Goal: Task Accomplishment & Management: Use online tool/utility

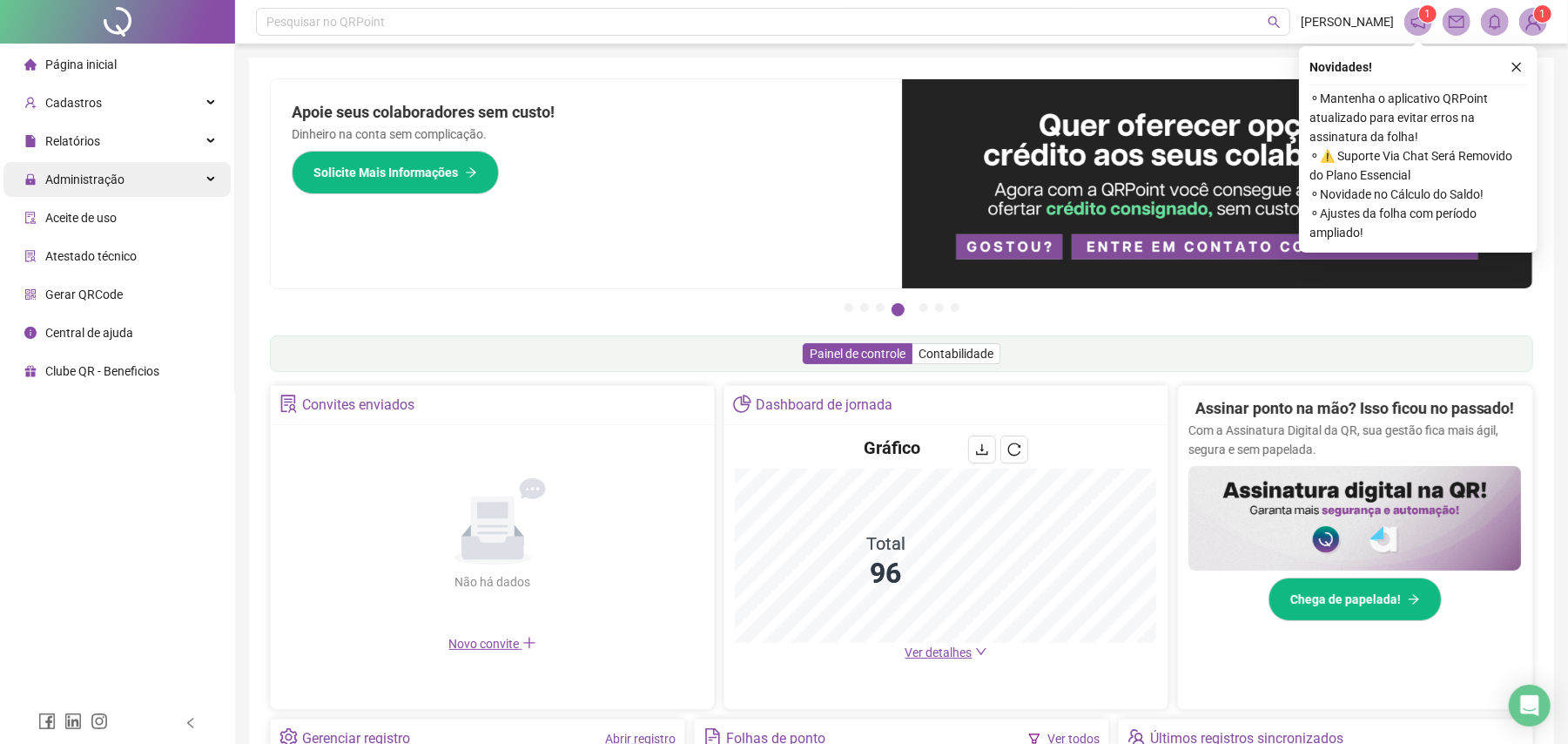
click at [146, 185] on div "Administração" at bounding box center [117, 179] width 227 height 35
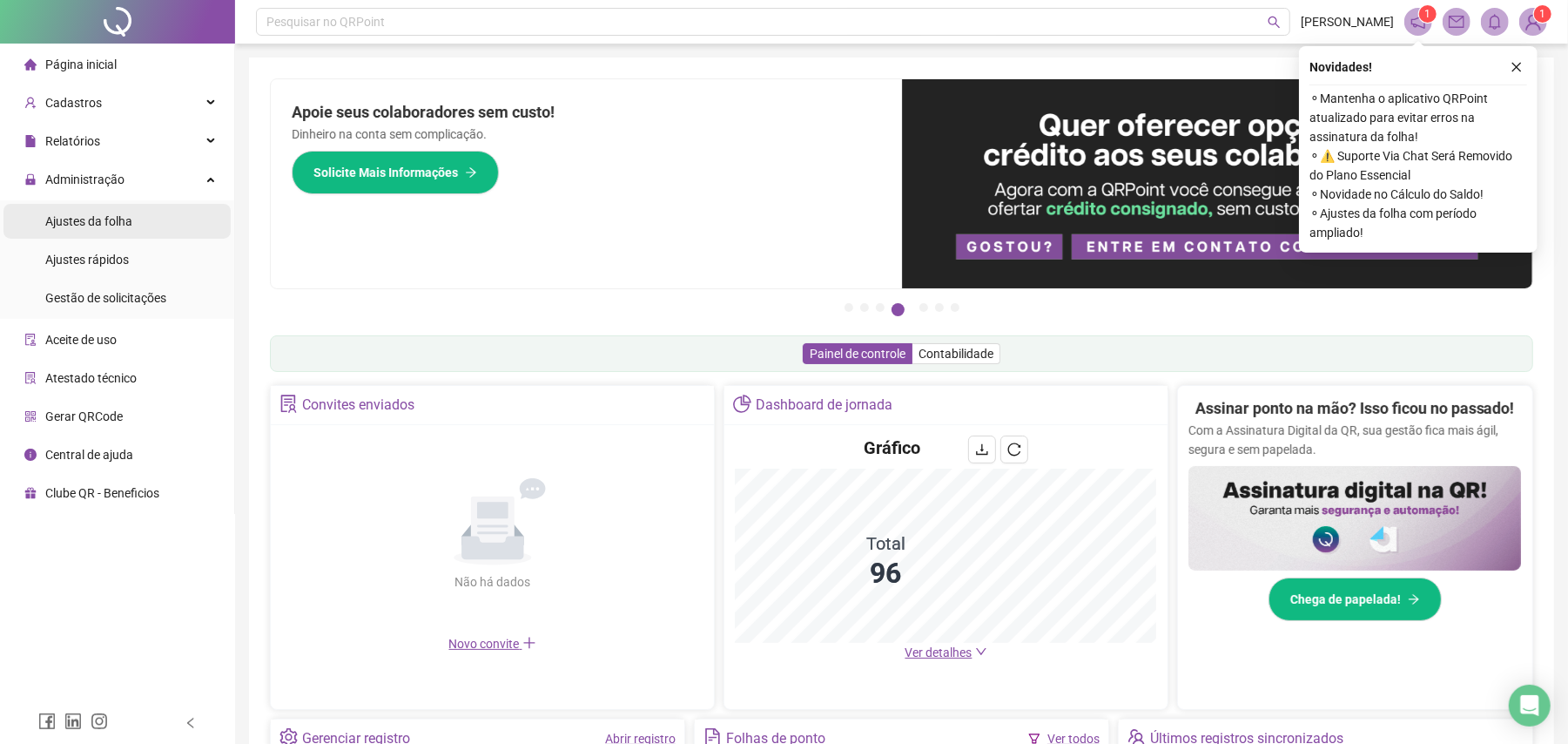
click at [120, 216] on span "Ajustes da folha" at bounding box center [89, 221] width 87 height 14
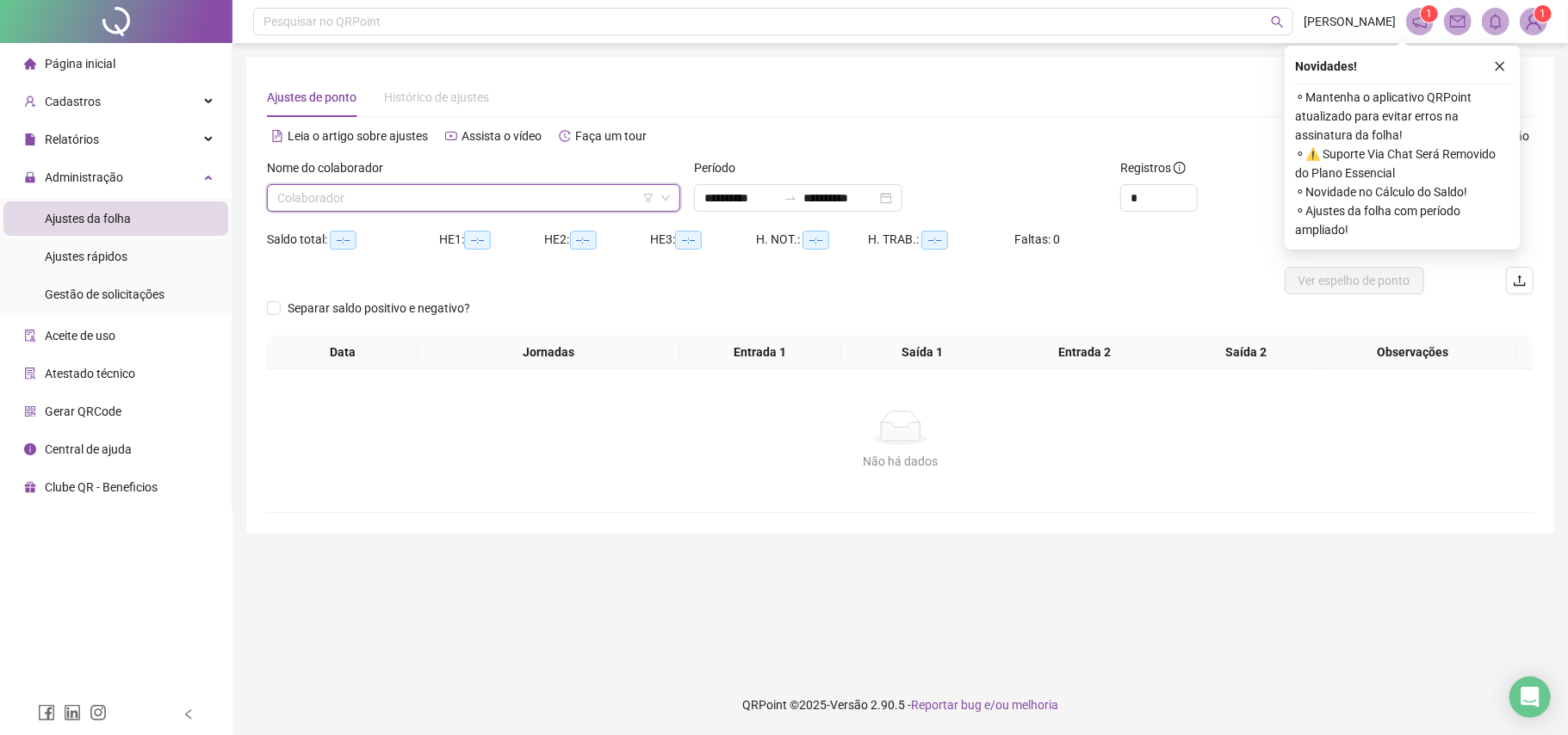
click at [369, 198] on input "search" at bounding box center [465, 198] width 377 height 26
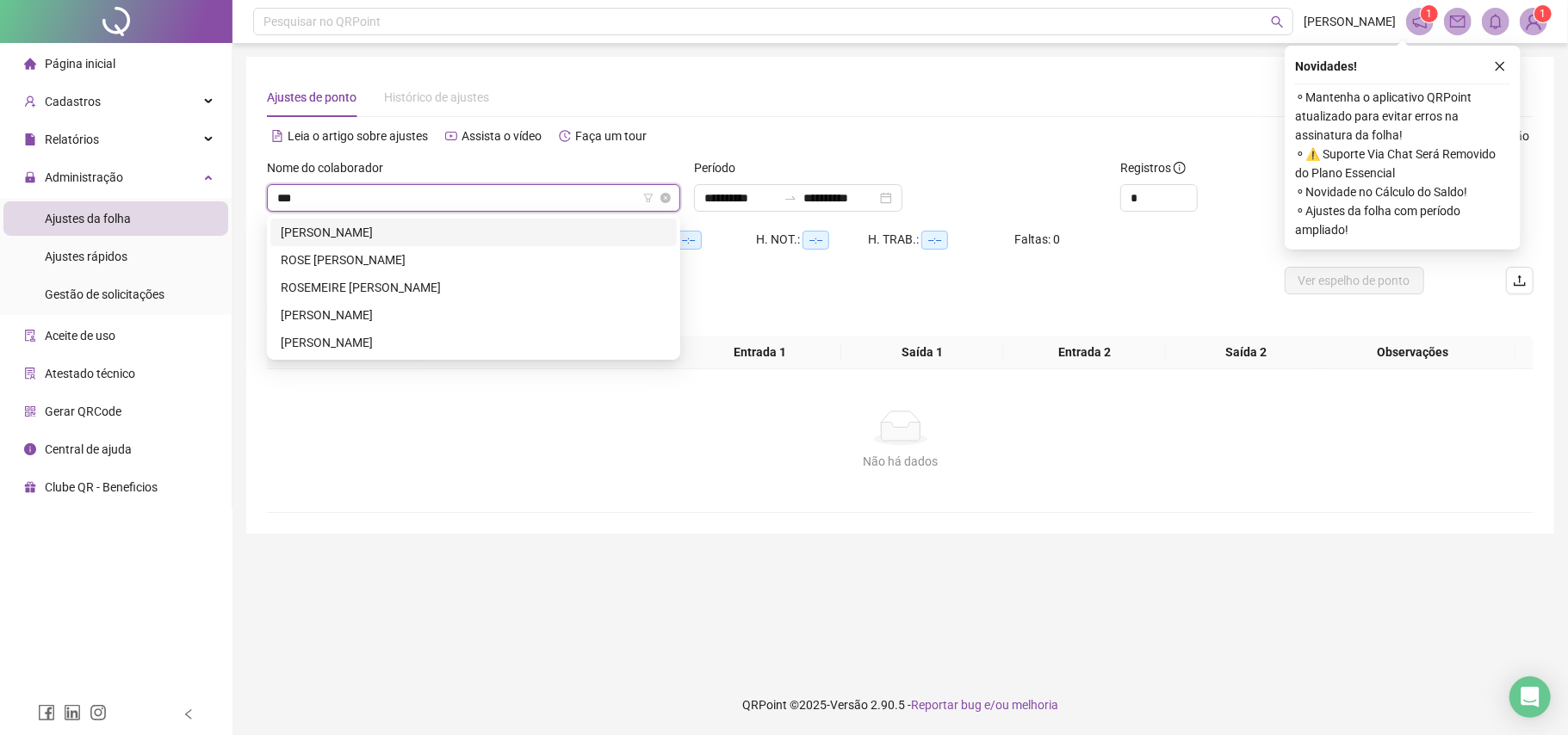
type input "****"
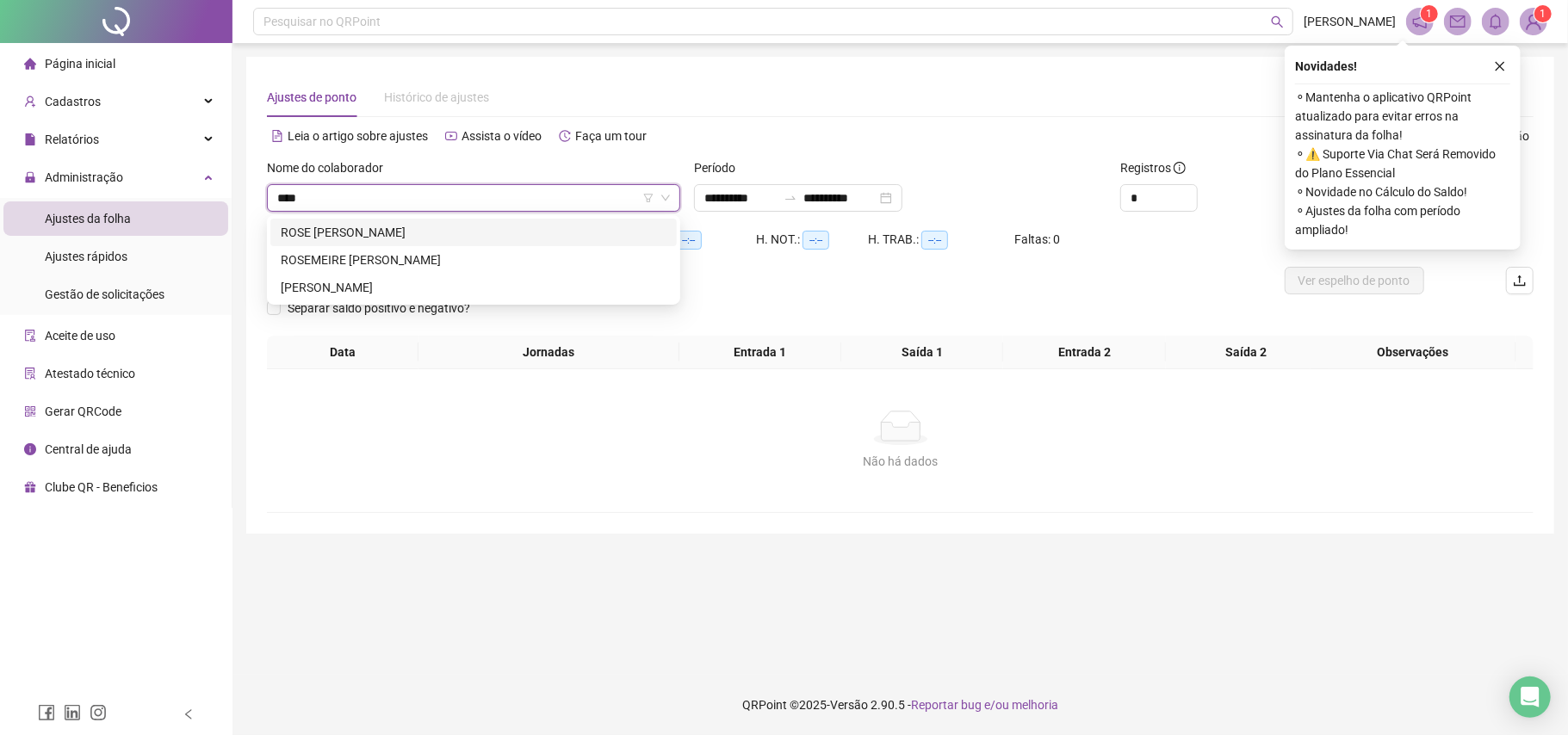
click at [329, 233] on div "ROSE [PERSON_NAME]" at bounding box center [473, 232] width 386 height 19
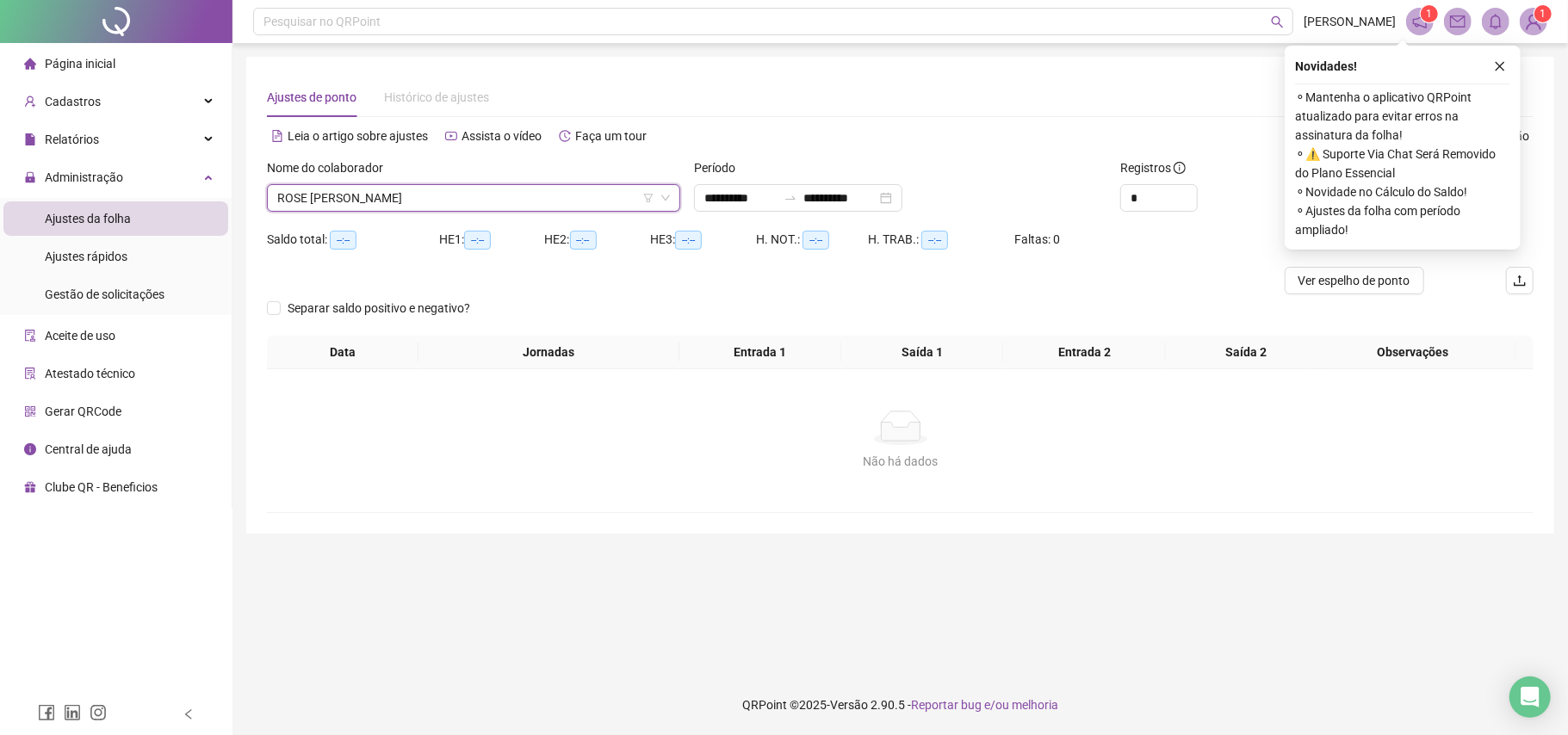
click at [1503, 60] on icon "close" at bounding box center [1500, 66] width 12 height 12
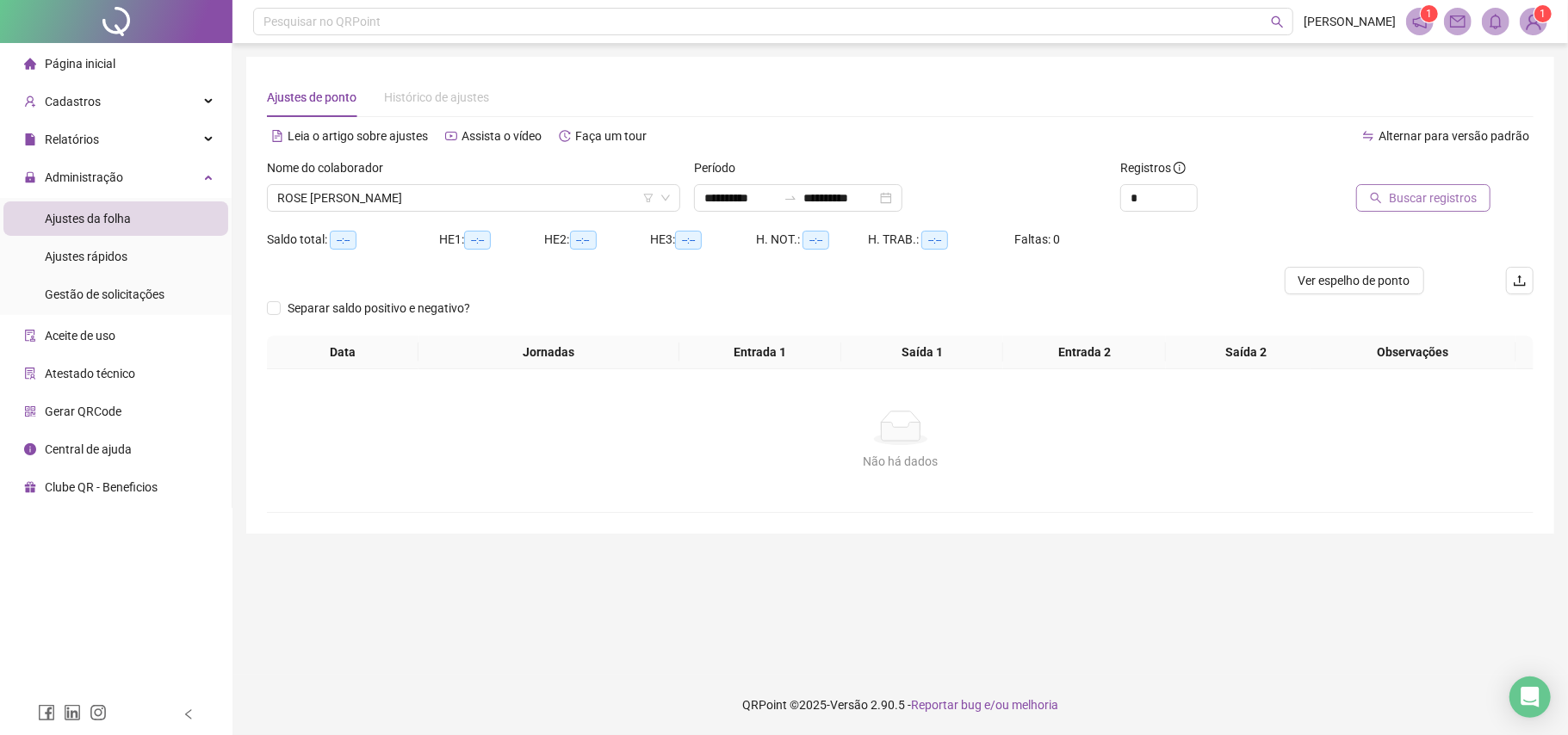
click at [1443, 207] on span "Buscar registros" at bounding box center [1433, 198] width 88 height 19
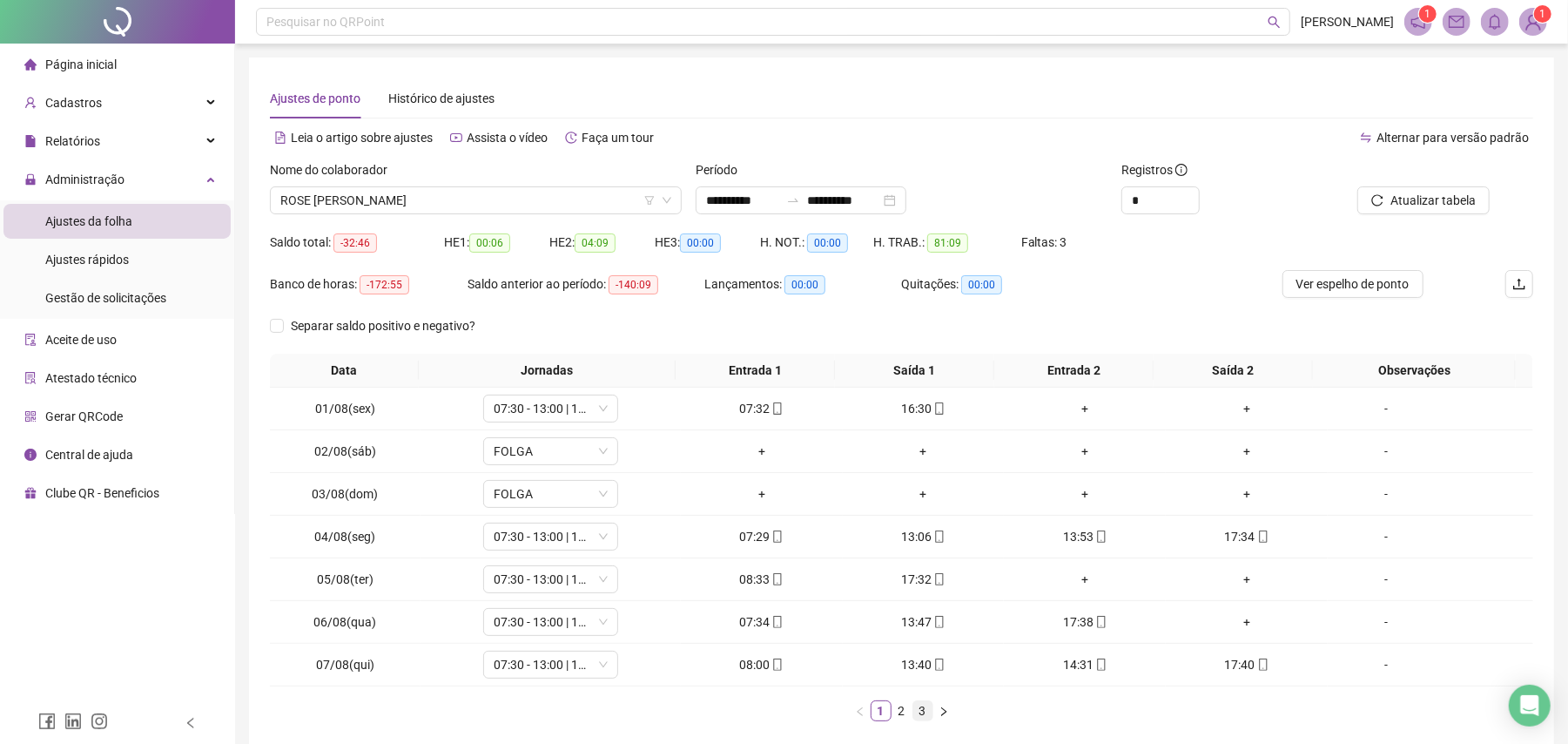
click at [916, 714] on link "3" at bounding box center [923, 710] width 19 height 19
